Goal: Task Accomplishment & Management: Manage account settings

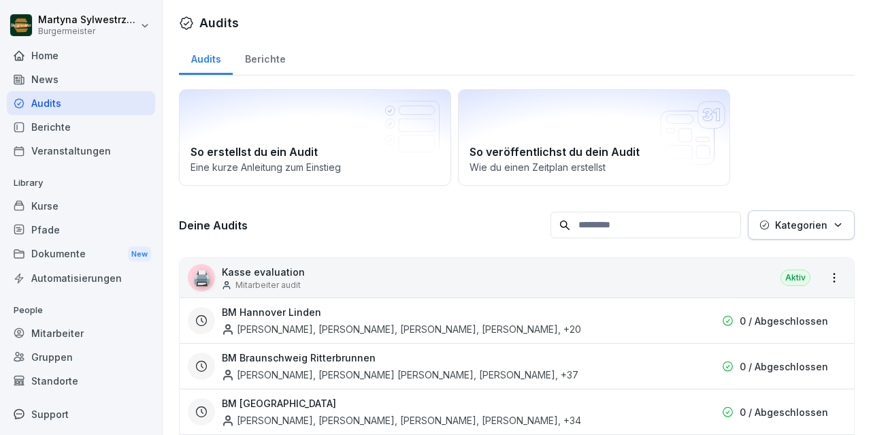
click at [73, 247] on div "Dokumente New" at bounding box center [81, 253] width 148 height 25
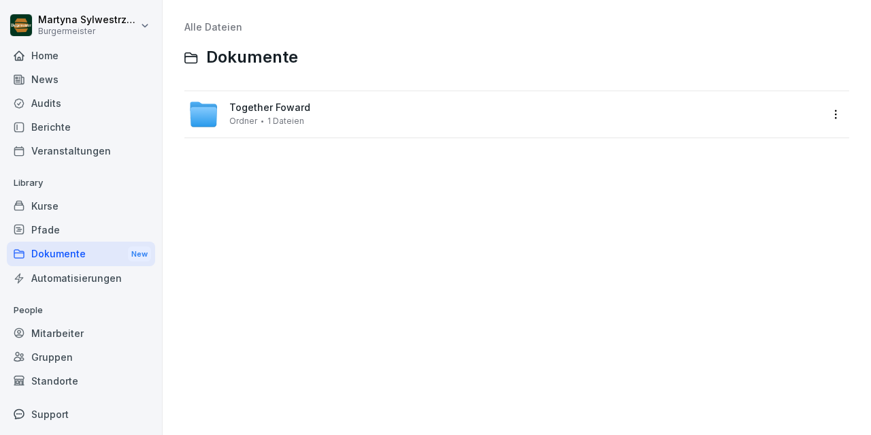
click at [297, 112] on span "Together Foward" at bounding box center [269, 108] width 81 height 12
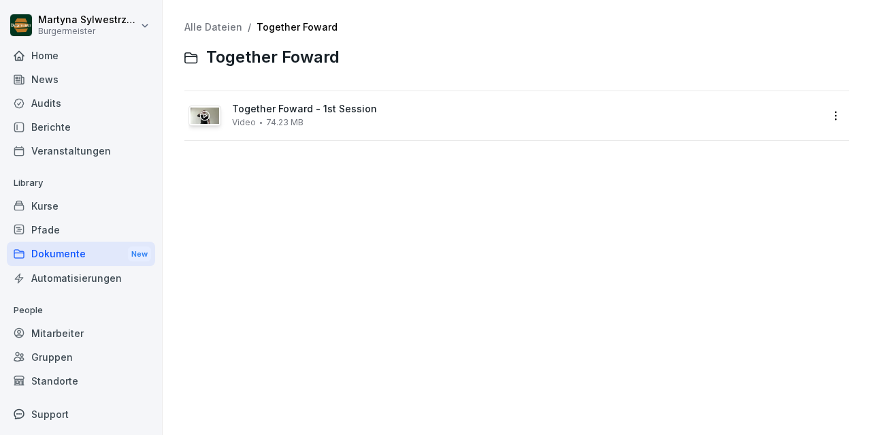
click at [278, 109] on span "Together Foward - 1st Session" at bounding box center [526, 109] width 588 height 12
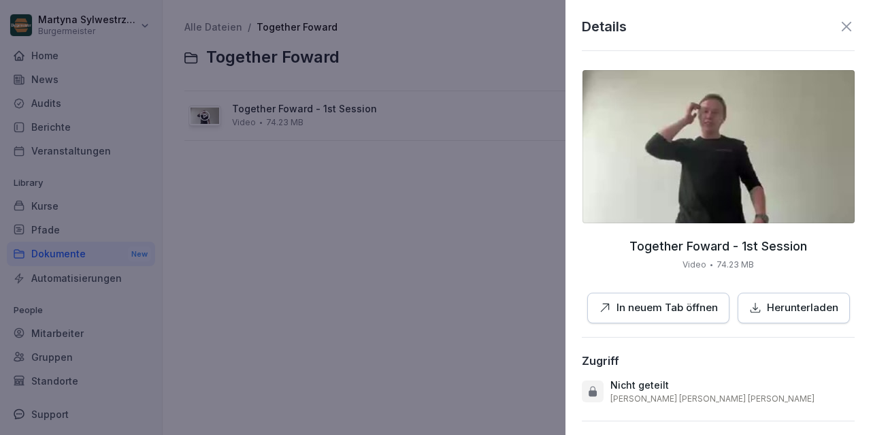
click at [844, 31] on icon at bounding box center [846, 26] width 16 height 16
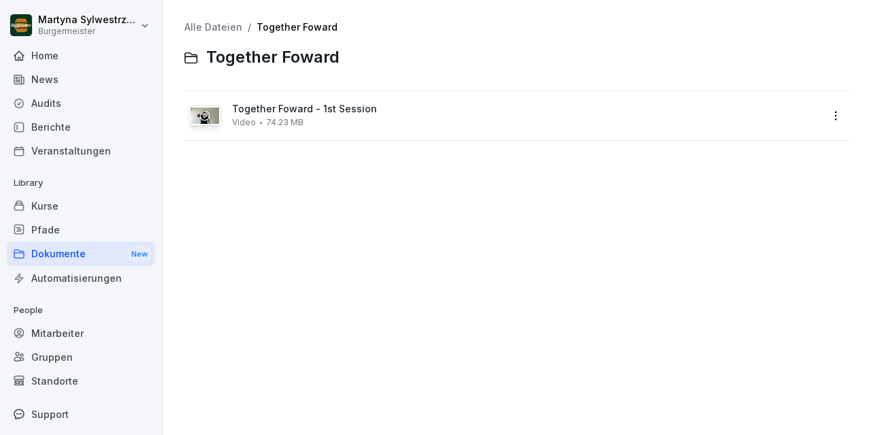
click at [83, 273] on div "Automatisierungen" at bounding box center [81, 278] width 148 height 24
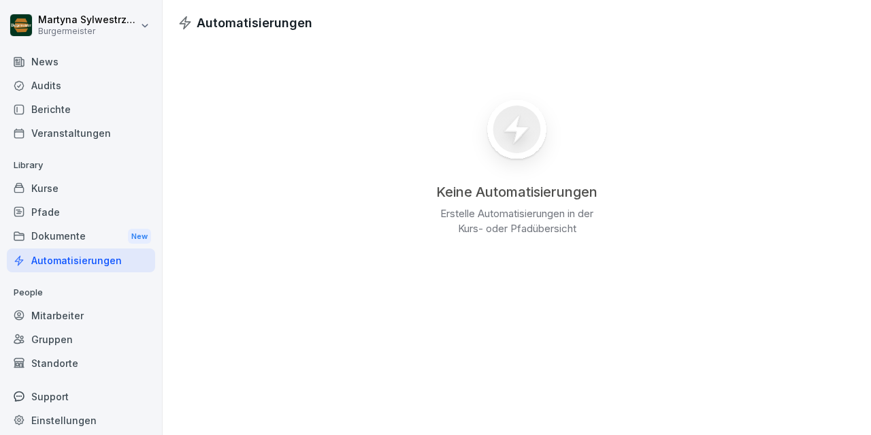
scroll to position [25, 0]
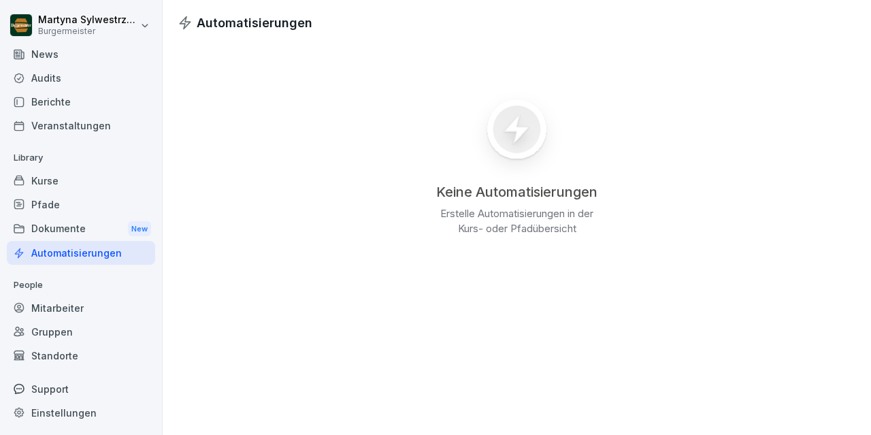
click at [56, 305] on div "Mitarbeiter" at bounding box center [81, 308] width 148 height 24
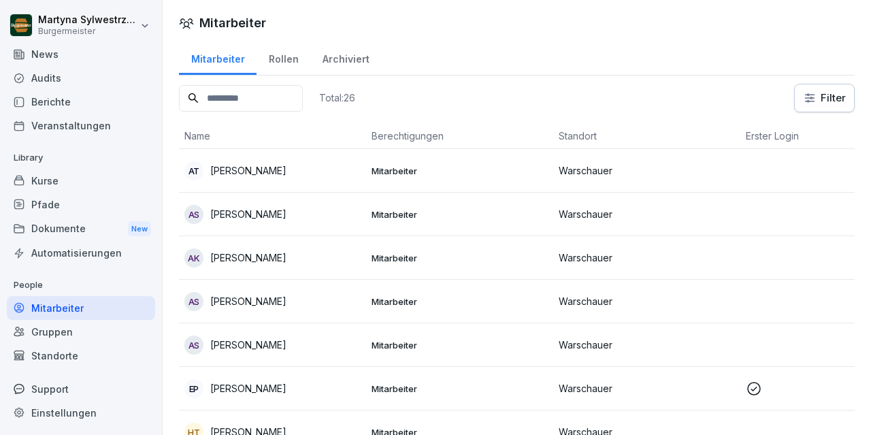
click at [87, 416] on div "Einstellungen" at bounding box center [81, 413] width 148 height 24
select select "**"
